Goal: Browse casually

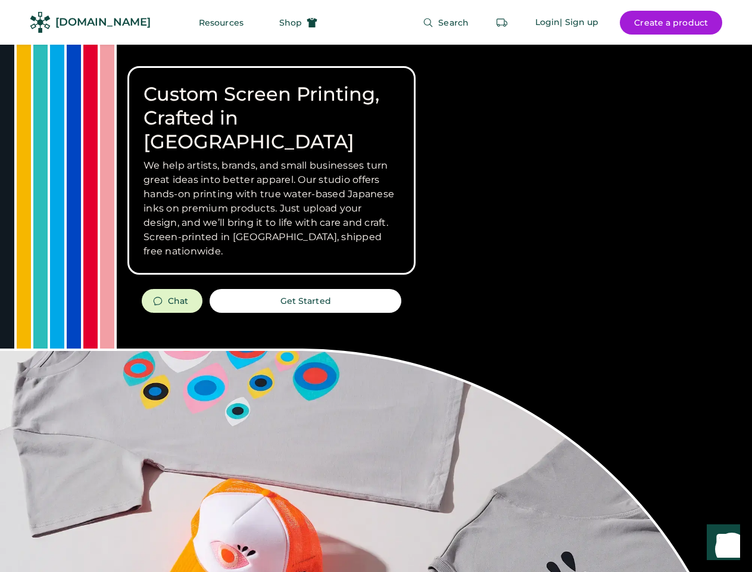
click at [376, 286] on div "Custom Screen Printing, Crafted in [GEOGRAPHIC_DATA] We help artists, brands, a…" at bounding box center [376, 423] width 752 height 756
click at [376, 308] on div "Custom Screen Printing, Crafted in [GEOGRAPHIC_DATA] We help artists, brands, a…" at bounding box center [376, 423] width 752 height 756
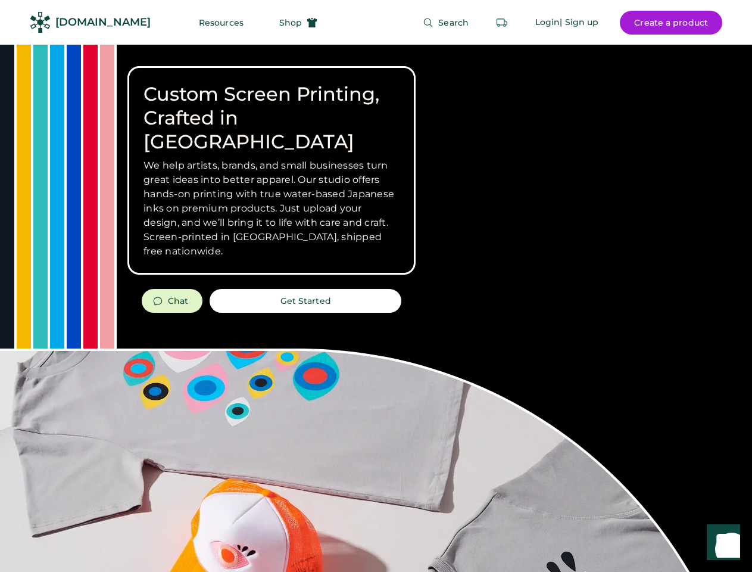
click at [376, 308] on div "Custom Screen Printing, Crafted in [GEOGRAPHIC_DATA] We help artists, brands, a…" at bounding box center [376, 423] width 752 height 756
click at [272, 170] on h3 "We help artists, brands, and small businesses turn great ideas into better appa…" at bounding box center [272, 208] width 256 height 100
click at [272, 158] on h3 "We help artists, brands, and small businesses turn great ideas into better appa…" at bounding box center [272, 208] width 256 height 100
click at [272, 106] on h1 "Custom Screen Printing, Crafted in [GEOGRAPHIC_DATA]" at bounding box center [272, 117] width 256 height 71
